Goal: Information Seeking & Learning: Stay updated

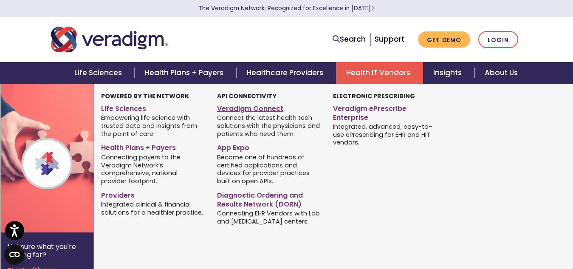
click at [259, 108] on link "Veradigm Connect" at bounding box center [268, 107] width 103 height 12
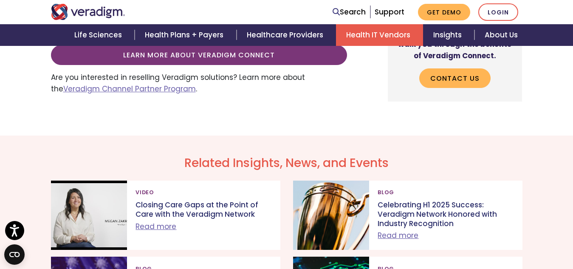
scroll to position [468, 0]
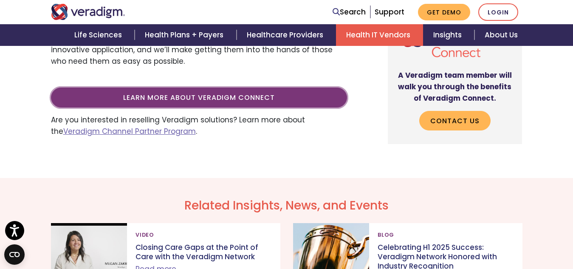
click at [175, 104] on link "Learn more about Veradigm Connect" at bounding box center [199, 98] width 296 height 20
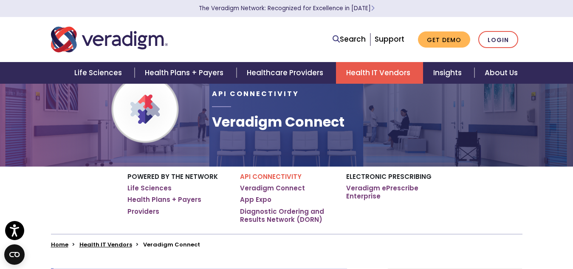
scroll to position [0, 0]
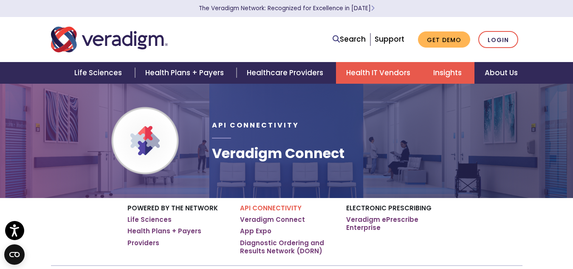
click at [444, 72] on link "Insights" at bounding box center [448, 73] width 51 height 22
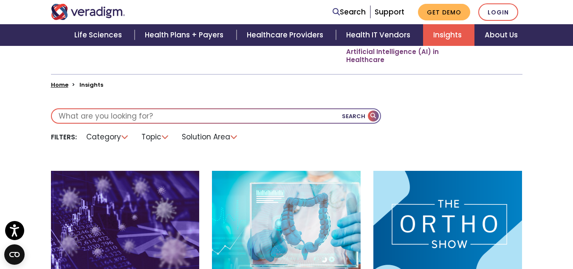
scroll to position [213, 0]
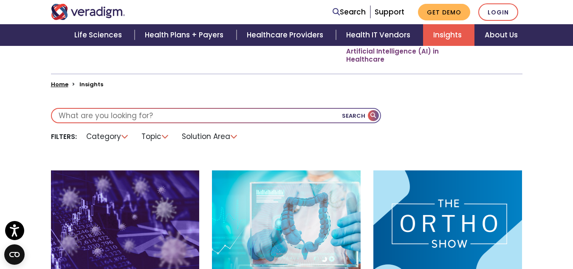
click at [162, 136] on li "Topic" at bounding box center [155, 136] width 38 height 13
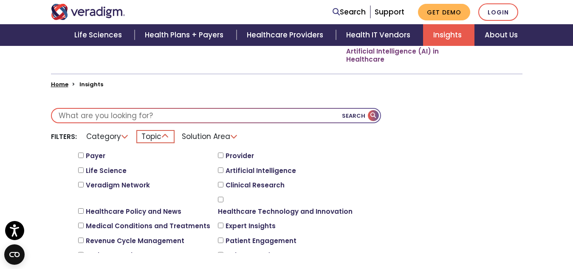
click at [220, 197] on input "Healthcare Technology and Innovation" at bounding box center [221, 200] width 6 height 6
checkbox input "true"
click at [355, 116] on button "Search" at bounding box center [361, 116] width 38 height 14
click at [161, 117] on input "text" at bounding box center [216, 116] width 329 height 14
click at [369, 115] on button "Search" at bounding box center [361, 116] width 38 height 14
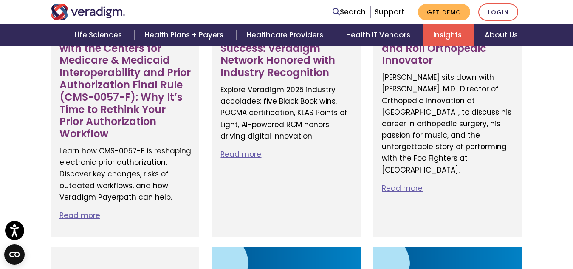
scroll to position [1233, 0]
